Goal: Transaction & Acquisition: Purchase product/service

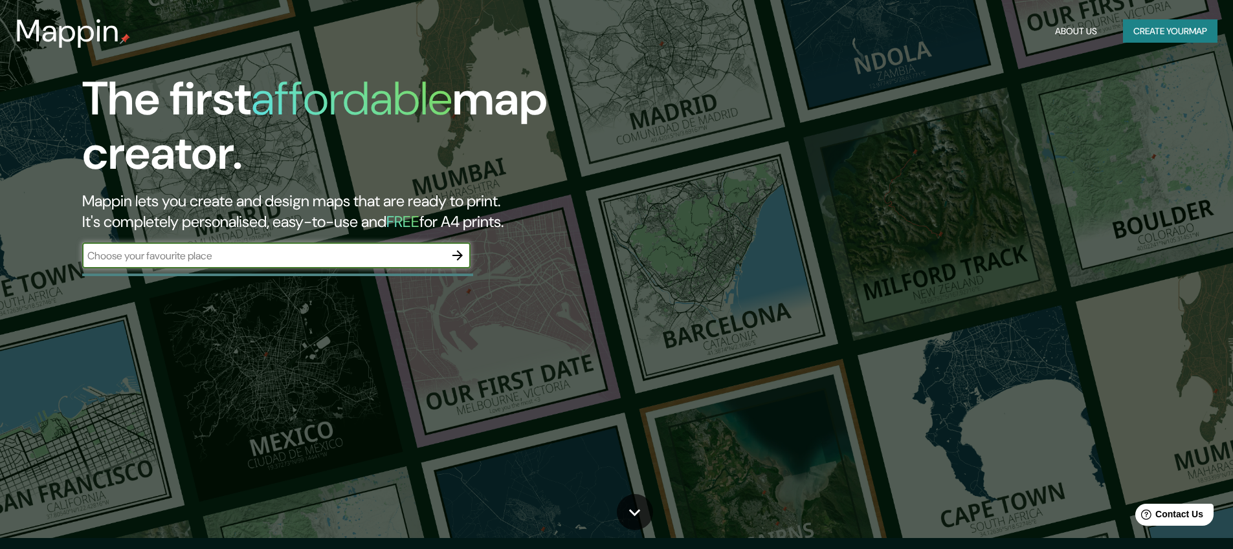
scroll to position [12, 0]
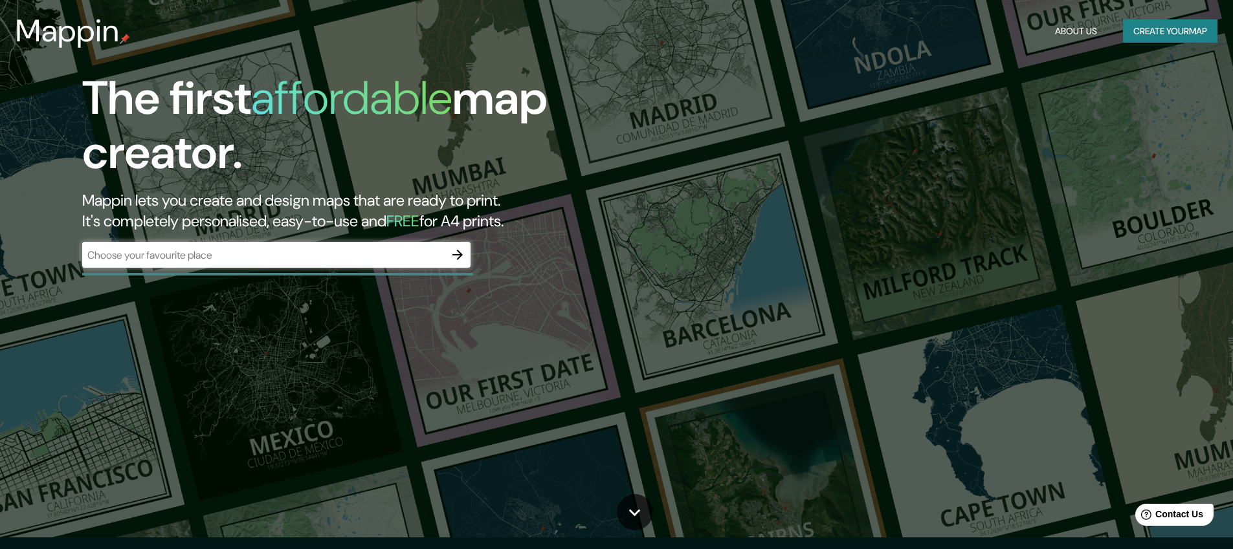
click at [279, 262] on div "​" at bounding box center [276, 255] width 388 height 26
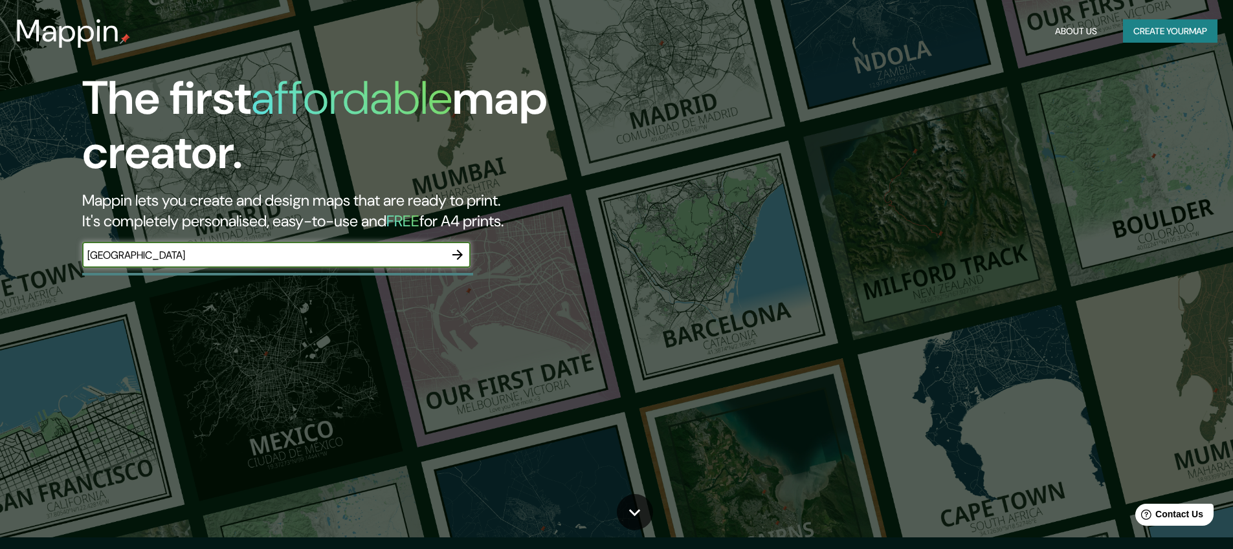
type input "[GEOGRAPHIC_DATA]"
click at [452, 256] on icon "button" at bounding box center [458, 255] width 16 height 16
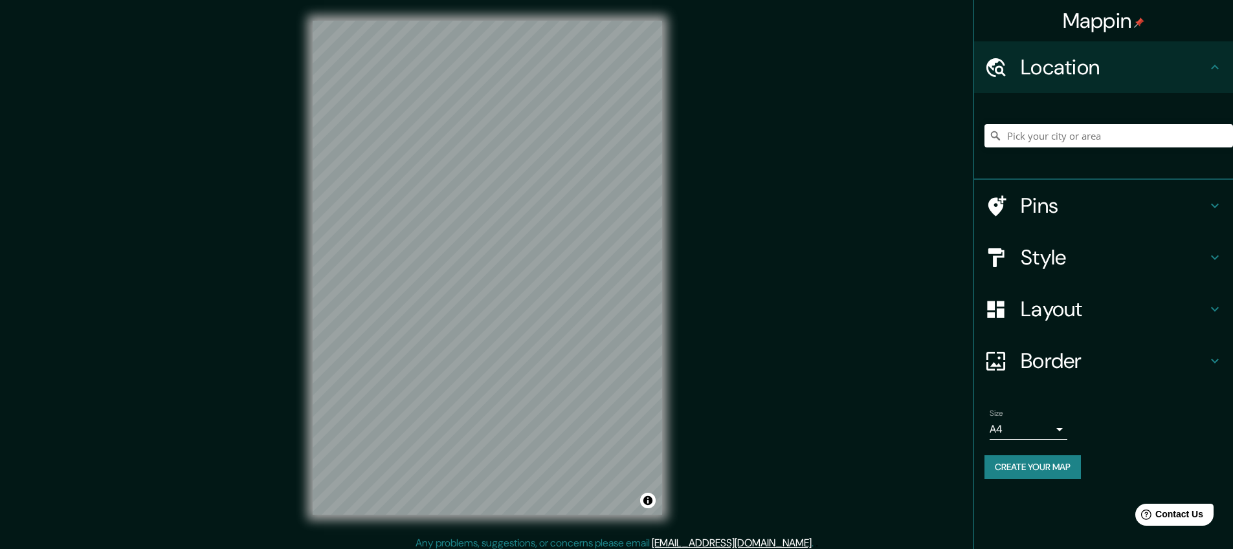
click at [1082, 54] on h4 "Location" at bounding box center [1114, 67] width 186 height 26
click at [1076, 320] on h4 "Layout" at bounding box center [1114, 309] width 186 height 26
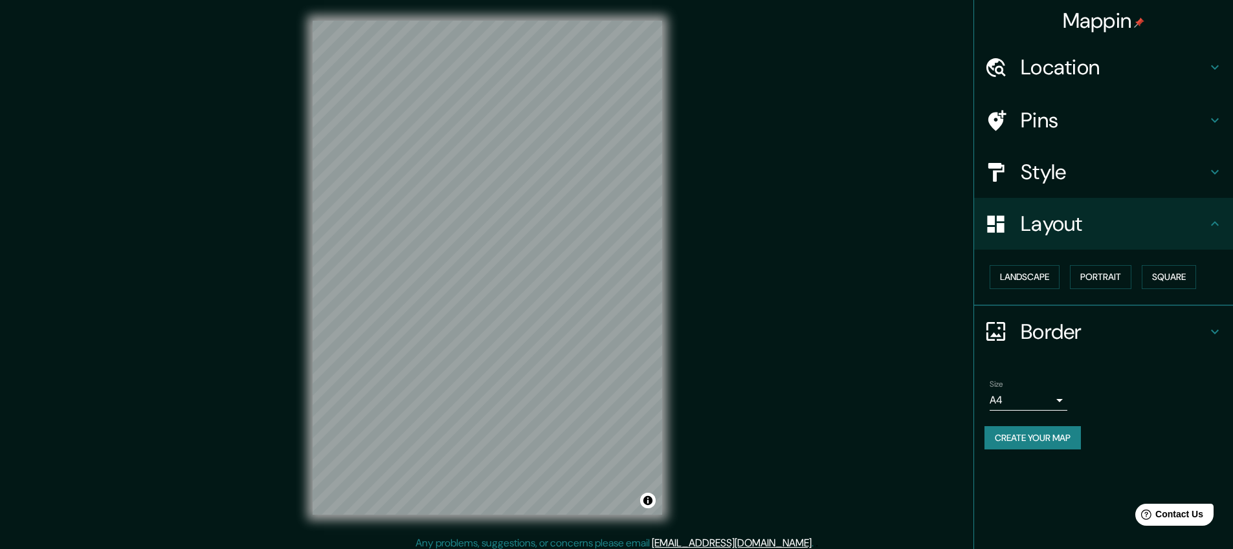
click at [1039, 408] on body "Mappin Location Pins Style Layout Landscape Portrait Square Border Choose a bor…" at bounding box center [616, 274] width 1233 height 549
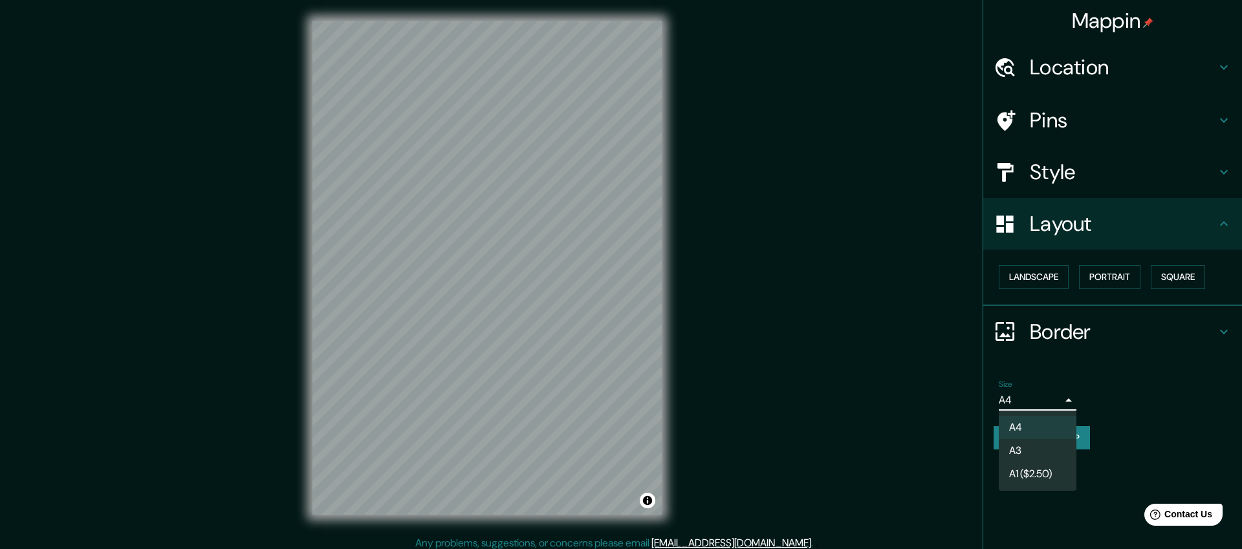
click at [935, 420] on div at bounding box center [621, 274] width 1242 height 549
